Goal: Information Seeking & Learning: Learn about a topic

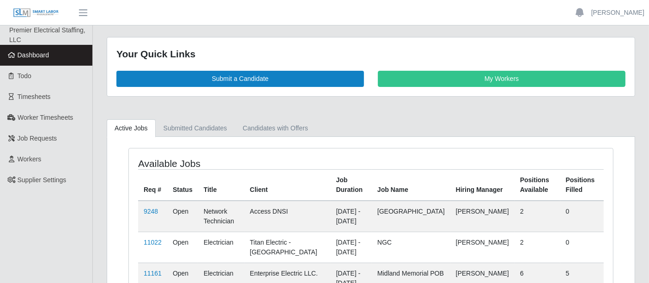
click at [442, 114] on div "Your Quick Links Submit a Candidate My Workers Active Jobs Submitted Candidates…" at bounding box center [371, 203] width 556 height 333
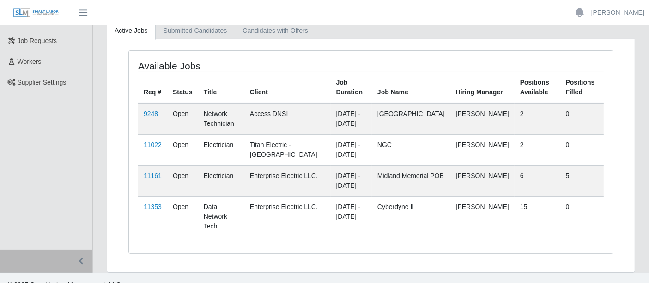
scroll to position [98, 0]
click at [156, 204] on link "11353" at bounding box center [153, 205] width 18 height 7
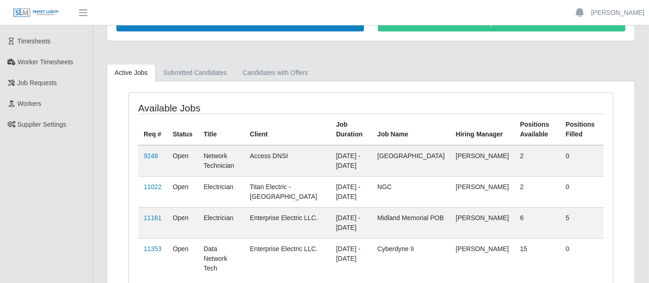
scroll to position [98, 0]
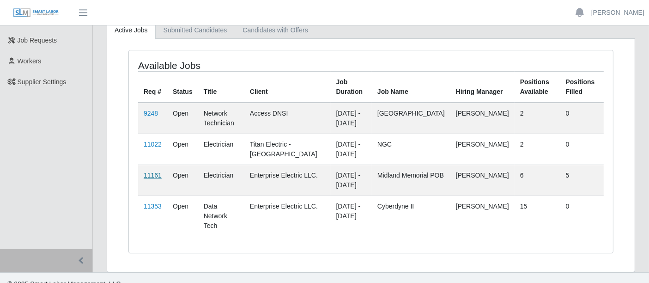
click at [153, 173] on link "11161" at bounding box center [153, 174] width 18 height 7
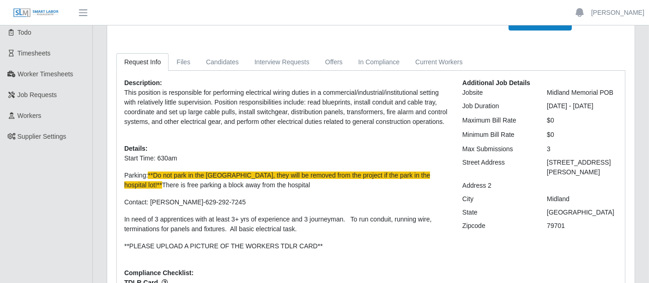
scroll to position [103, 0]
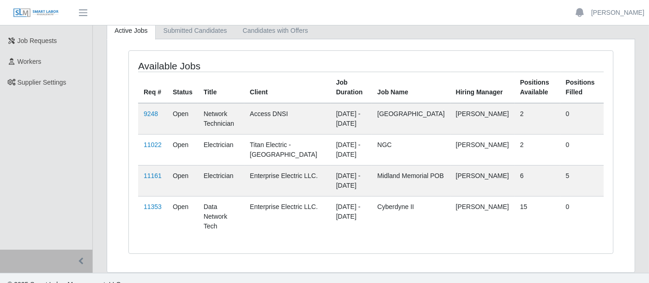
scroll to position [98, 0]
click at [152, 142] on link "11022" at bounding box center [153, 144] width 18 height 7
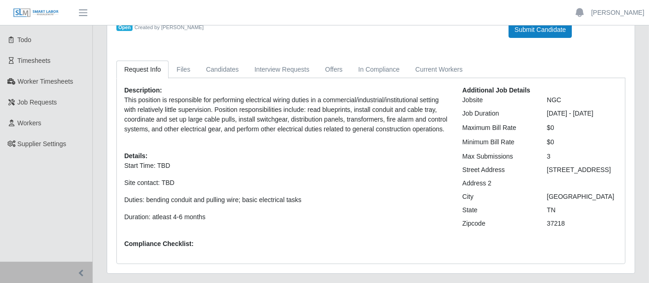
scroll to position [51, 0]
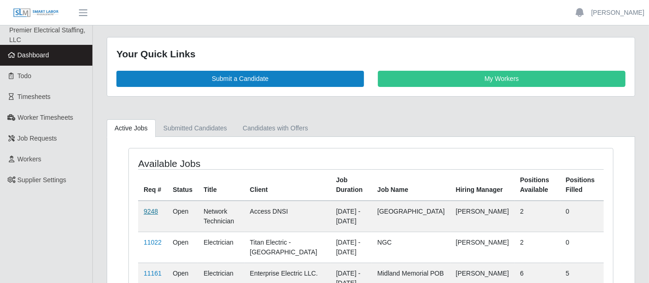
click at [153, 209] on link "9248" at bounding box center [151, 211] width 14 height 7
